Goal: Task Accomplishment & Management: Use online tool/utility

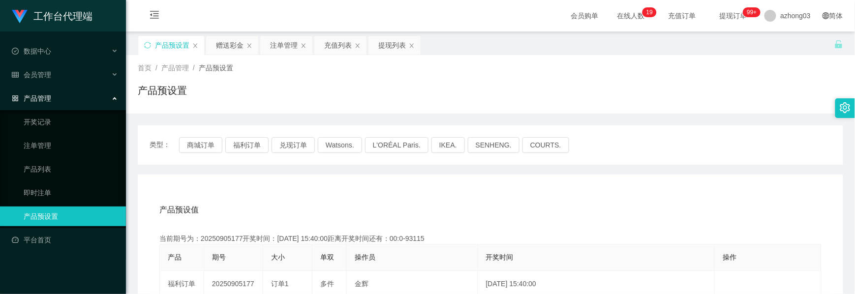
scroll to position [71, 0]
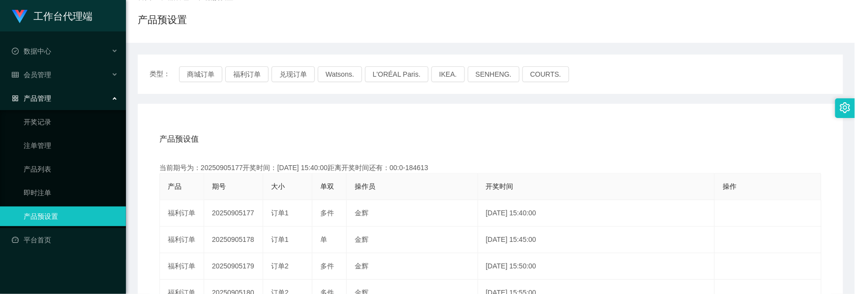
click at [55, 97] on div "产品管理" at bounding box center [63, 99] width 126 height 20
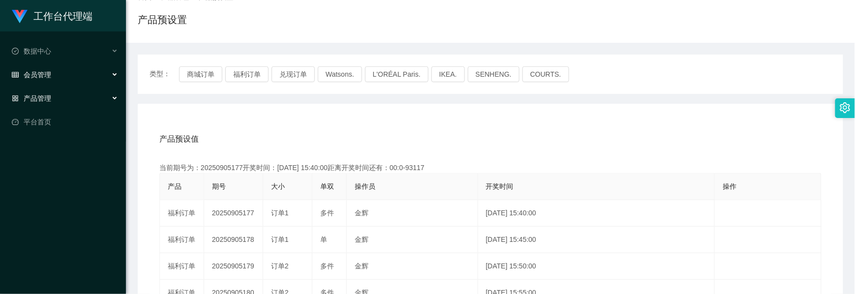
click at [56, 73] on div "会员管理" at bounding box center [63, 75] width 126 height 20
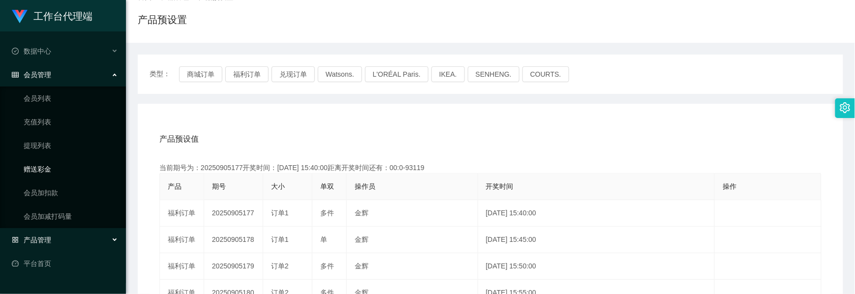
click at [41, 167] on link "赠送彩金" at bounding box center [71, 169] width 94 height 20
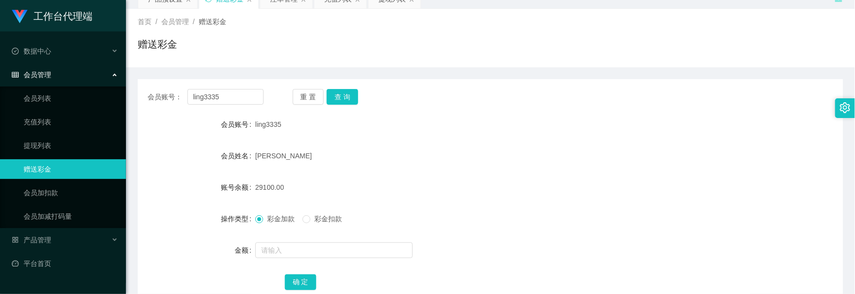
scroll to position [71, 0]
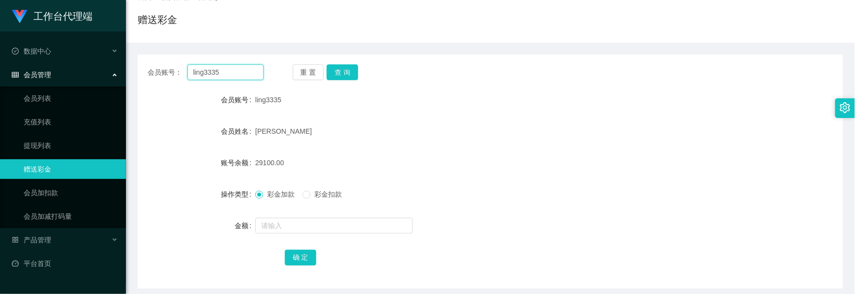
drag, startPoint x: 231, startPoint y: 74, endPoint x: 135, endPoint y: 74, distance: 96.4
click at [135, 74] on main "关闭左侧 关闭右侧 关闭其它 刷新页面 产品预设置 赠送彩金 注单管理 充值列表 提现列表 首页 / 会员管理 / 赠送彩金 / 赠送彩金 会员账号： lin…" at bounding box center [490, 125] width 729 height 328
click at [235, 73] on input "text" at bounding box center [225, 72] width 76 height 16
paste input "lingjianhau"
click at [334, 73] on button "查 询" at bounding box center [342, 72] width 31 height 16
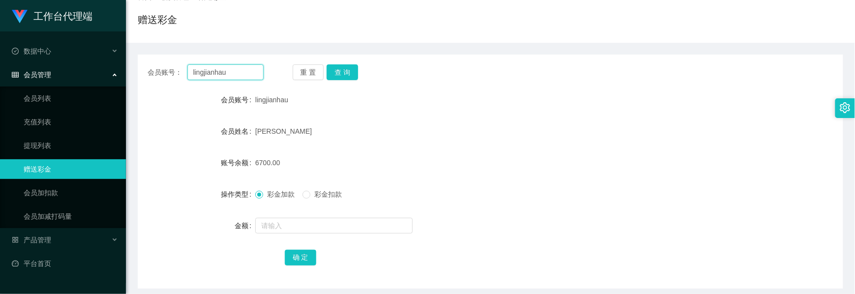
drag, startPoint x: 237, startPoint y: 73, endPoint x: 177, endPoint y: 62, distance: 60.7
click at [177, 62] on div "会员账号： lingjianhau 重 置 查 询 会员账号 lingjianhau 会员姓名 [PERSON_NAME] 账号余额 6700.00 操作类型…" at bounding box center [491, 172] width 706 height 234
paste input "ling3335"
click at [344, 69] on button "查 询" at bounding box center [342, 72] width 31 height 16
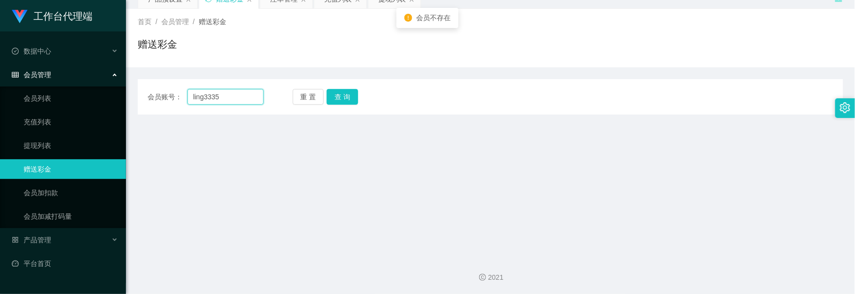
click at [193, 95] on input "ling3335" at bounding box center [225, 97] width 76 height 16
click at [196, 96] on input "ling3335" at bounding box center [225, 97] width 76 height 16
click at [195, 96] on input "ling3335" at bounding box center [225, 97] width 76 height 16
type input "ling3335"
click at [344, 99] on button "查 询" at bounding box center [342, 97] width 31 height 16
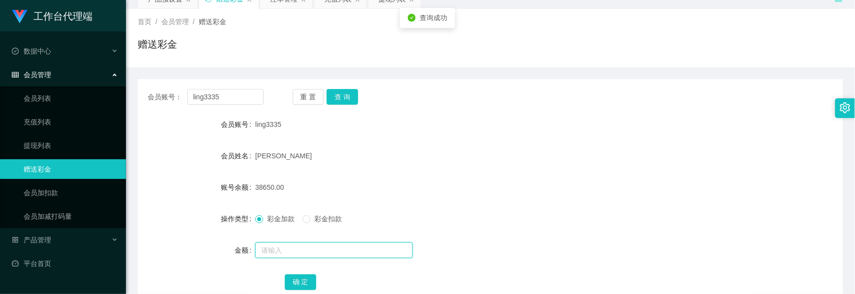
click at [273, 252] on input "text" at bounding box center [333, 251] width 157 height 16
type input "5000"
click at [305, 280] on button "确 定" at bounding box center [300, 283] width 31 height 16
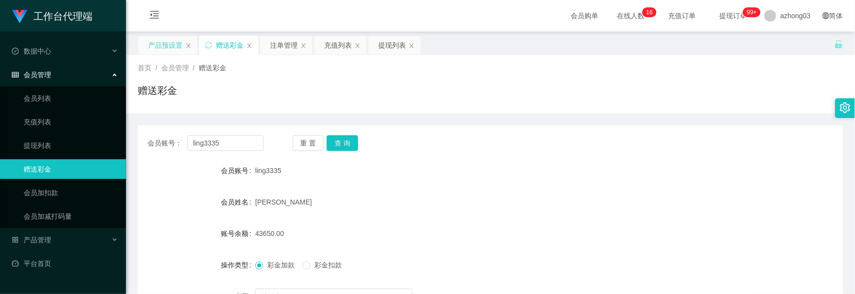
click at [156, 46] on div "产品预设置" at bounding box center [165, 45] width 34 height 19
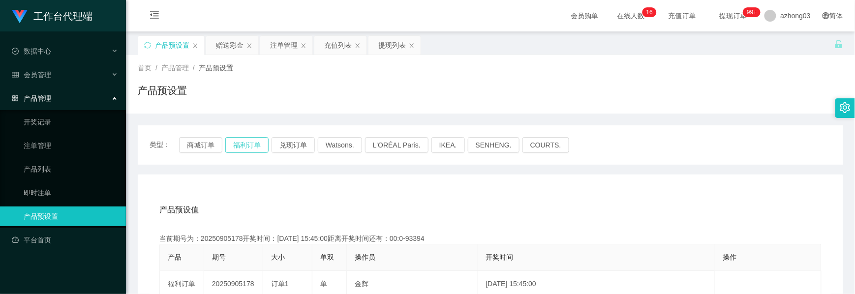
click at [236, 150] on button "福利订单" at bounding box center [246, 145] width 43 height 16
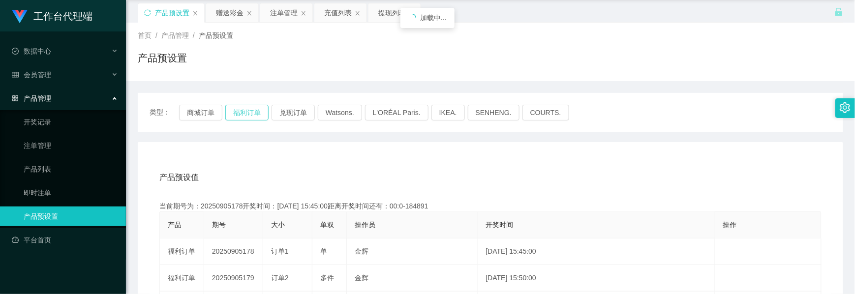
scroll to position [65, 0]
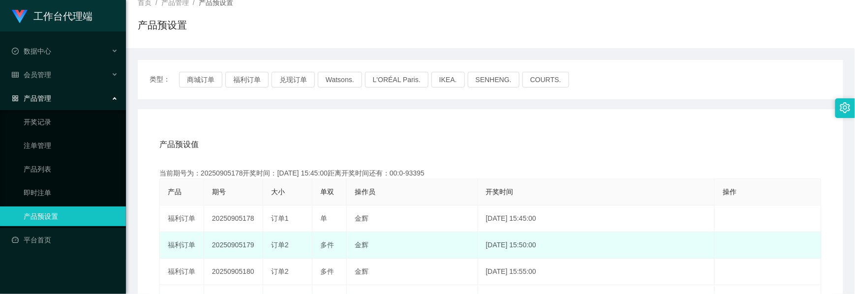
click at [230, 244] on td "20250905179" at bounding box center [233, 245] width 59 height 27
click at [229, 244] on td "20250905179" at bounding box center [233, 245] width 59 height 27
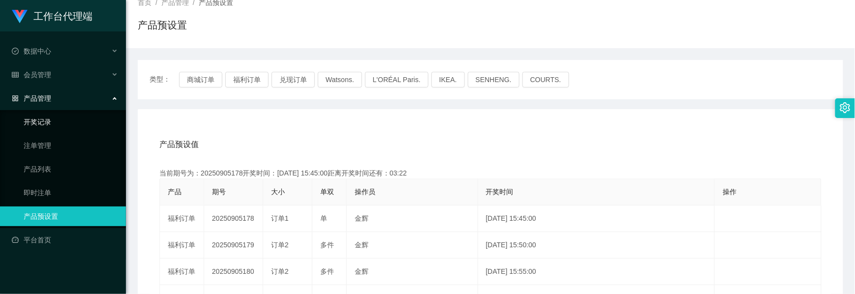
copy td "20250905179"
click at [42, 100] on div "产品管理" at bounding box center [63, 99] width 126 height 20
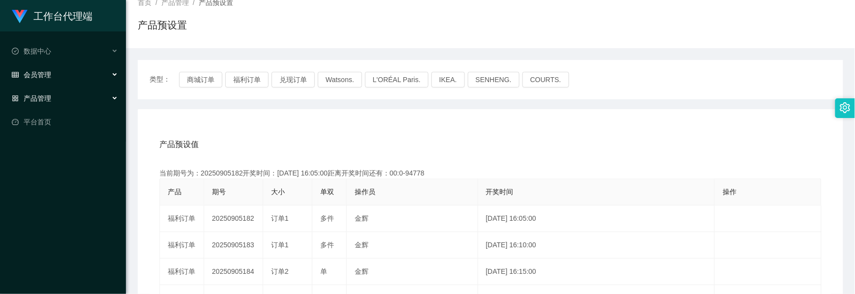
click at [51, 77] on div "会员管理" at bounding box center [63, 75] width 126 height 20
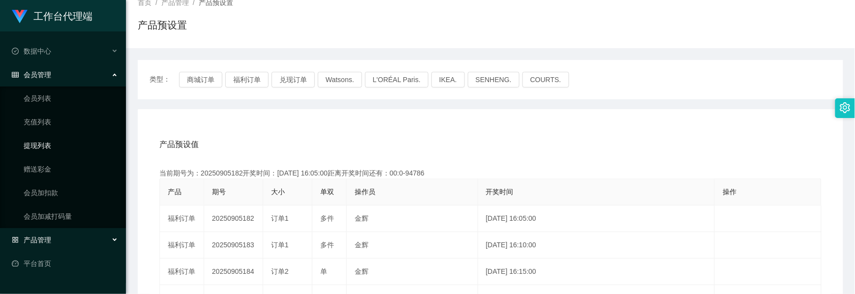
click at [43, 142] on link "提现列表" at bounding box center [71, 146] width 94 height 20
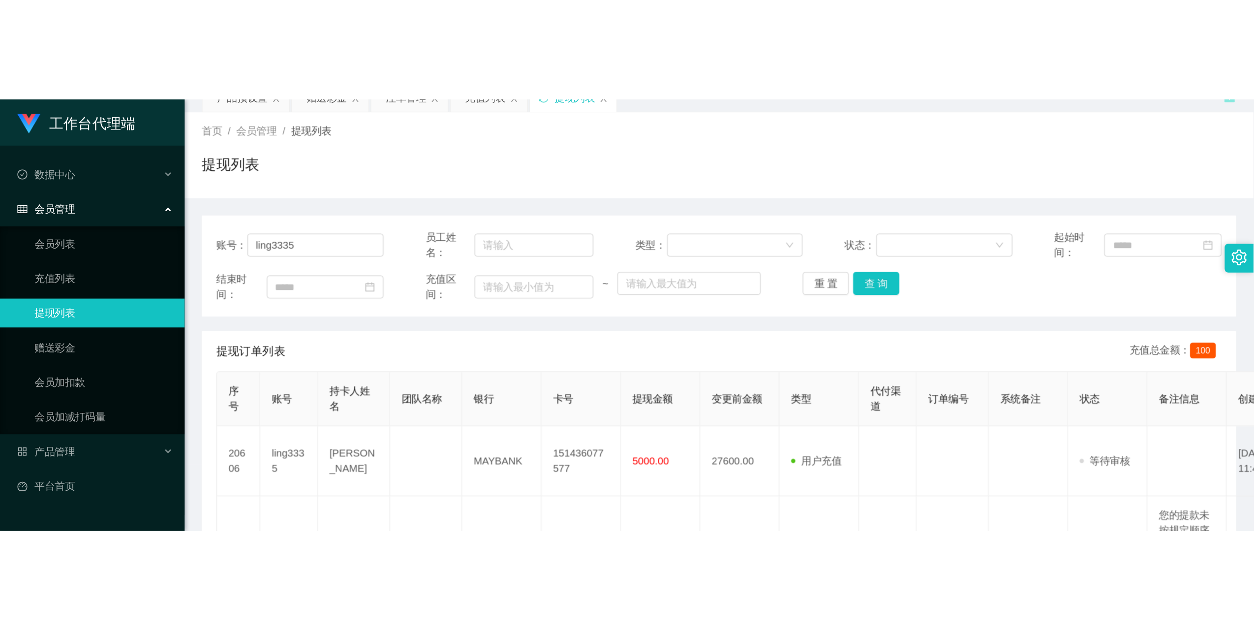
scroll to position [65, 0]
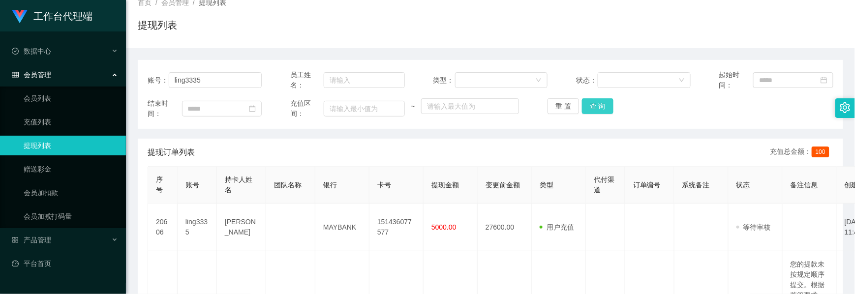
click at [603, 110] on button "查 询" at bounding box center [597, 106] width 31 height 16
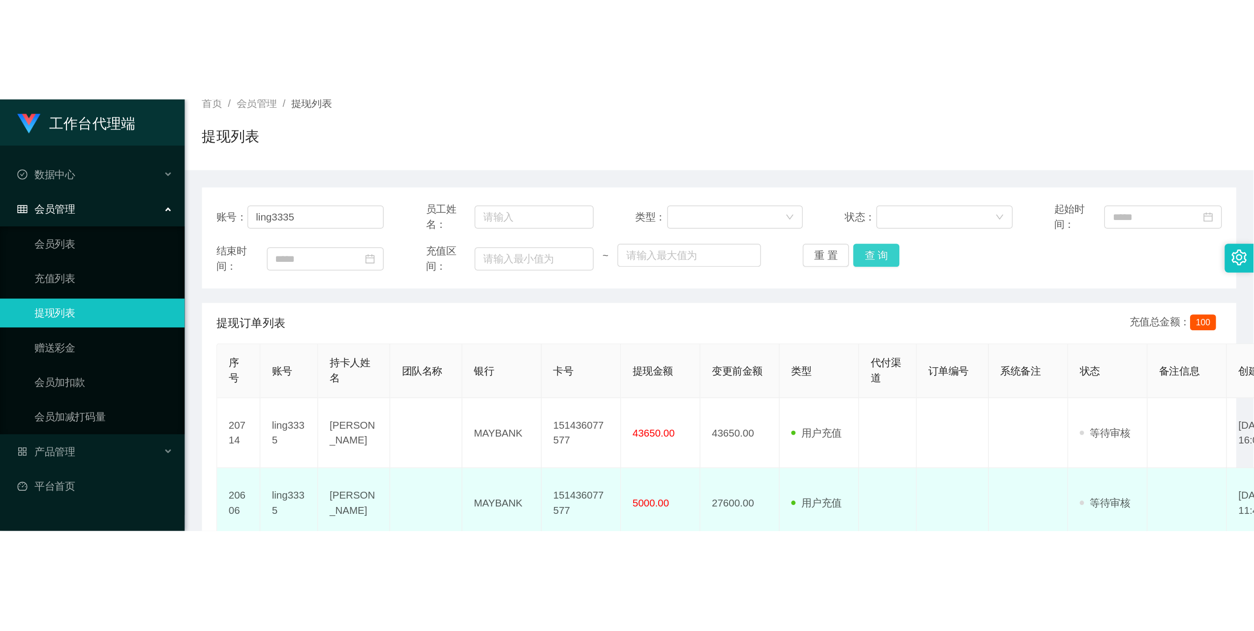
scroll to position [5, 0]
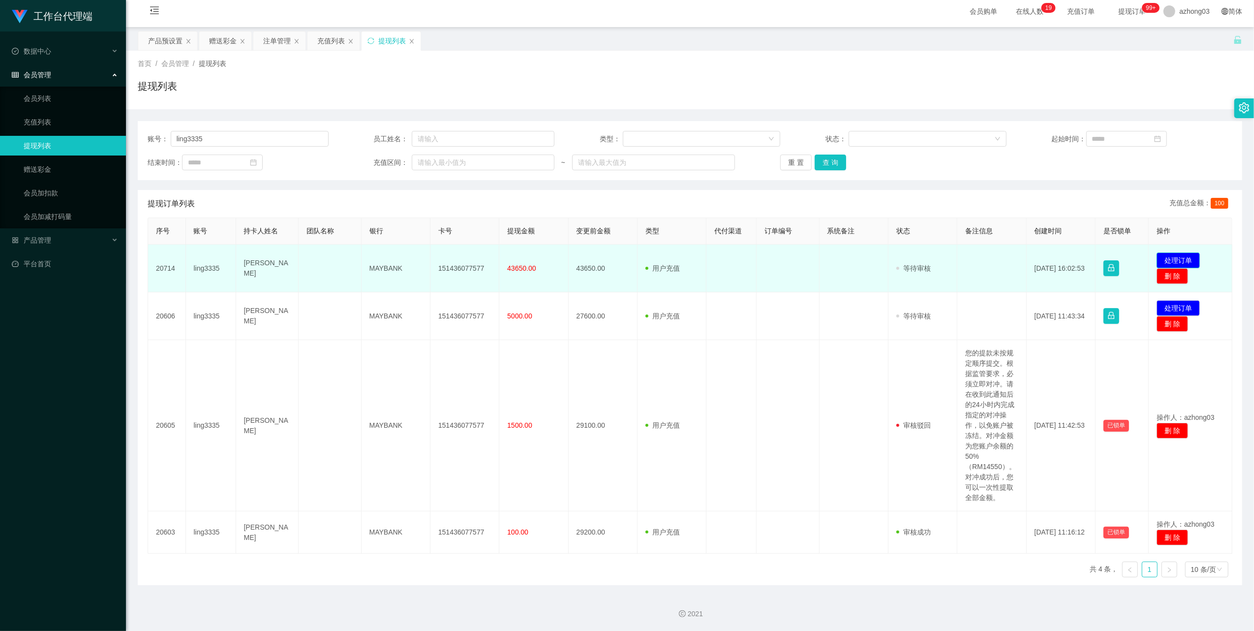
click at [855, 260] on button "处理订单" at bounding box center [1178, 260] width 43 height 16
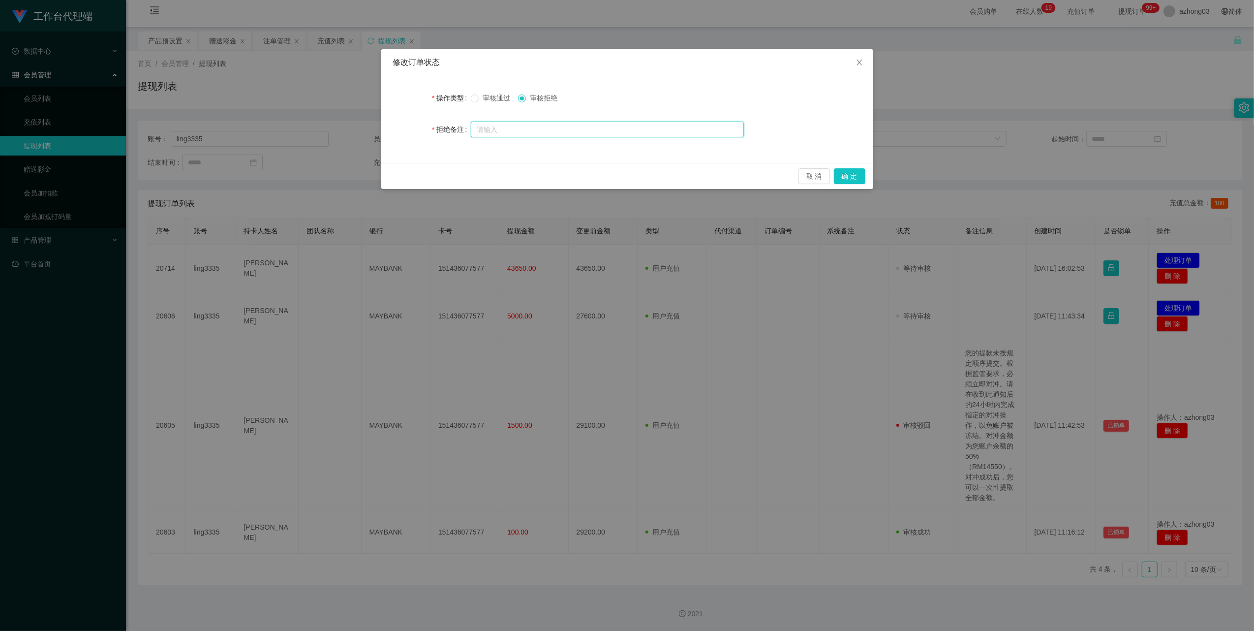
click at [534, 128] on input "text" at bounding box center [607, 130] width 273 height 16
paste input "亲 ，由于您这边信誉分低于98分请联系风险员进行咨询并且处理，谢谢您的配合，祝您生活愉快"
type input "亲 ，由于您这边信誉分低于98分请联系风险员进行咨询并且处理，谢谢您的配合，祝您生活愉快"
click at [839, 176] on button "确 定" at bounding box center [849, 176] width 31 height 16
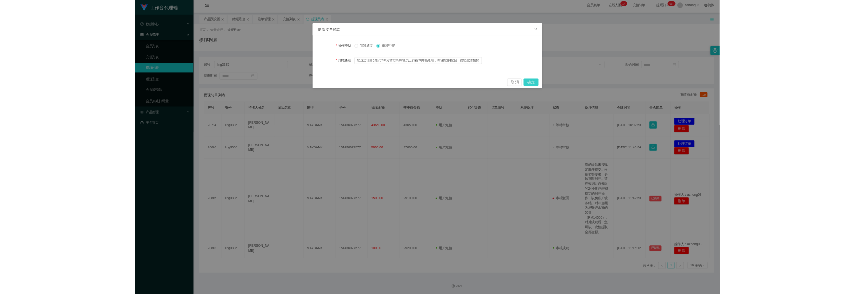
scroll to position [0, 0]
